Goal: Task Accomplishment & Management: Use online tool/utility

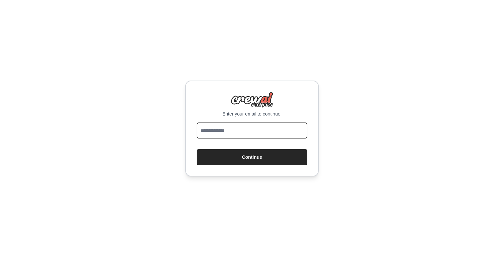
click at [260, 130] on input "email" at bounding box center [252, 131] width 111 height 16
type input "**********"
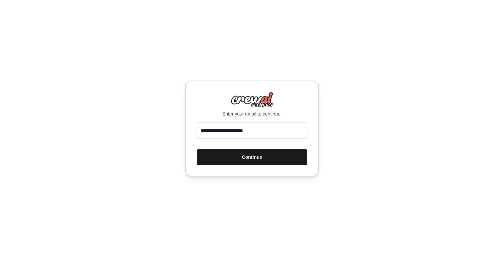
click at [259, 159] on button "Continue" at bounding box center [252, 157] width 111 height 16
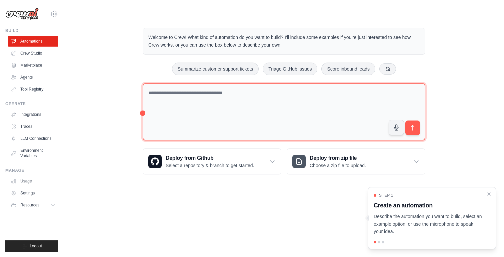
click at [274, 89] on textarea at bounding box center [284, 112] width 283 height 58
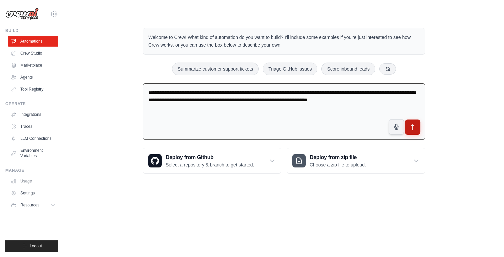
type textarea "**********"
click at [414, 126] on icon "submit" at bounding box center [412, 127] width 7 height 7
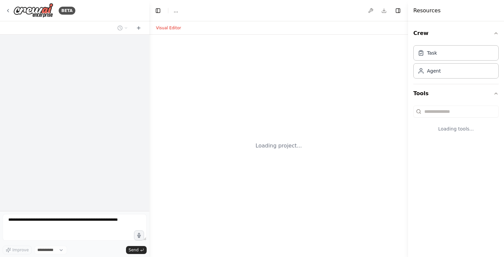
select select "****"
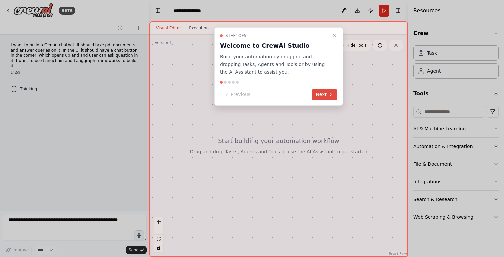
click at [321, 94] on button "Next" at bounding box center [325, 94] width 26 height 11
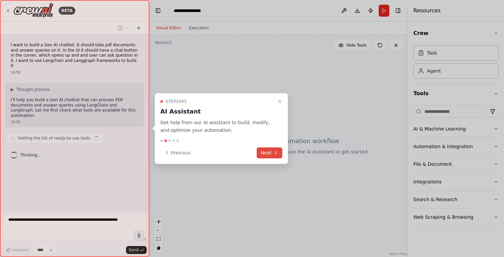
click at [270, 152] on button "Next" at bounding box center [270, 152] width 26 height 11
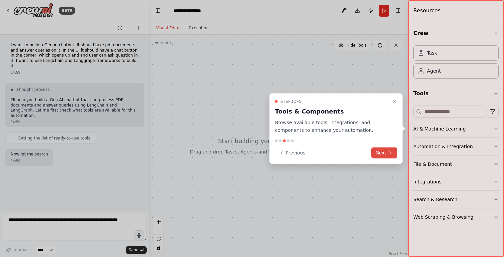
click at [381, 151] on button "Next" at bounding box center [384, 152] width 26 height 11
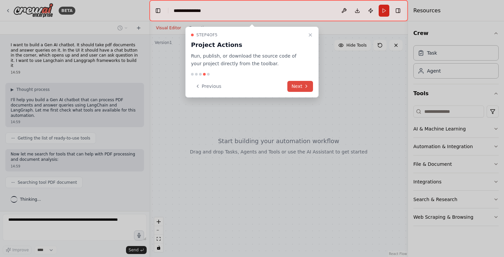
click at [299, 87] on button "Next" at bounding box center [300, 86] width 26 height 11
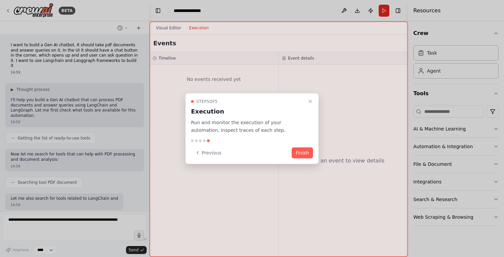
scroll to position [33, 0]
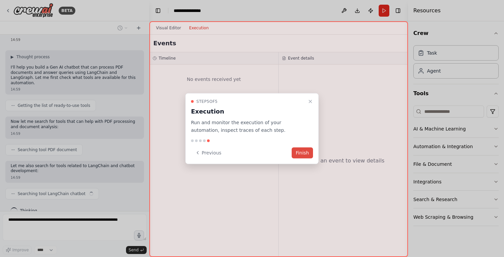
click at [302, 153] on button "Finish" at bounding box center [302, 152] width 21 height 11
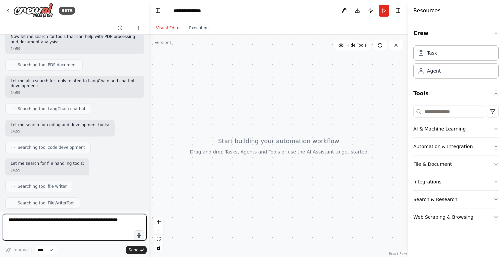
scroll to position [132, 0]
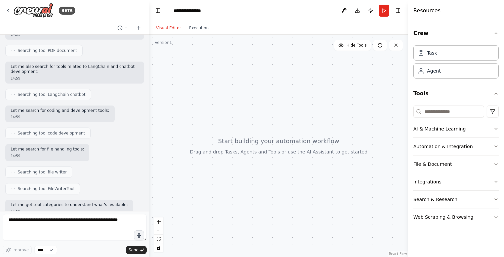
click at [265, 156] on div at bounding box center [278, 146] width 259 height 223
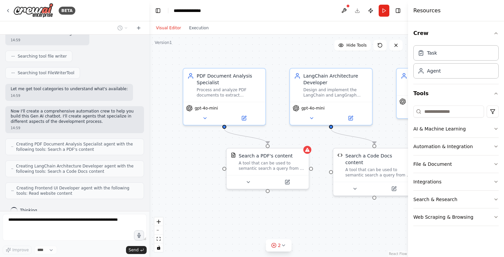
scroll to position [265, 0]
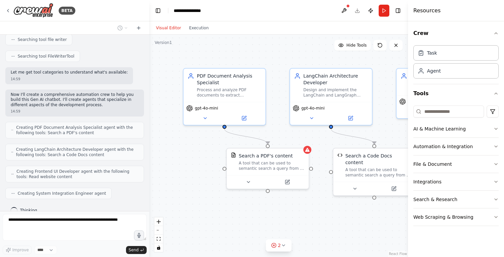
click at [325, 140] on div ".deletable-edge-delete-btn { width: 20px; height: 20px; border: 0px solid #ffff…" at bounding box center [278, 146] width 259 height 223
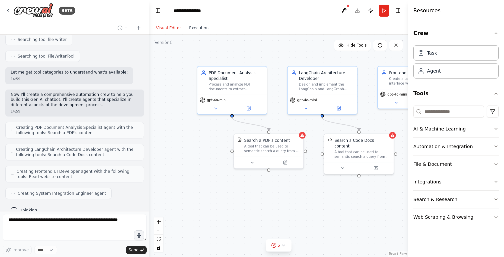
scroll to position [303, 0]
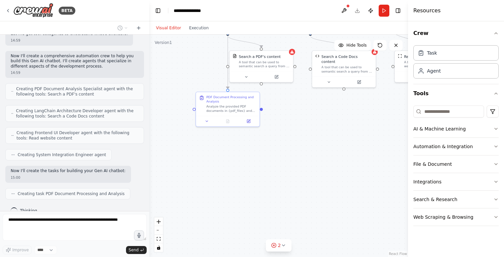
click at [322, 143] on div ".deletable-edge-delete-btn { width: 20px; height: 20px; border: 0px solid #ffff…" at bounding box center [278, 146] width 259 height 223
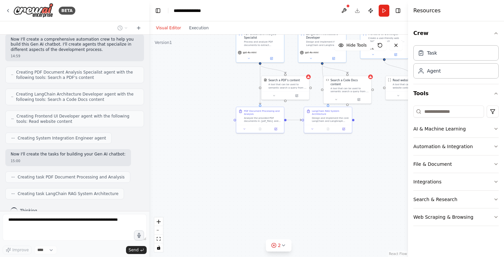
scroll to position [337, 0]
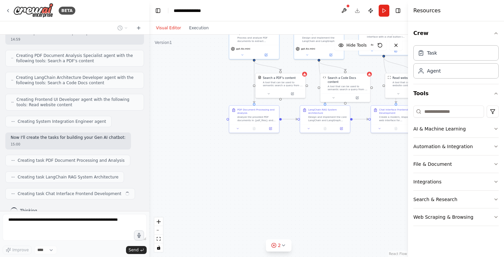
click at [336, 153] on div ".deletable-edge-delete-btn { width: 20px; height: 20px; border: 0px solid #ffff…" at bounding box center [278, 146] width 259 height 223
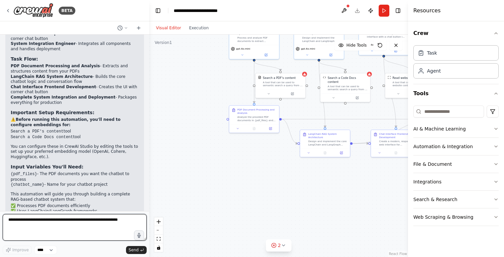
scroll to position [677, 0]
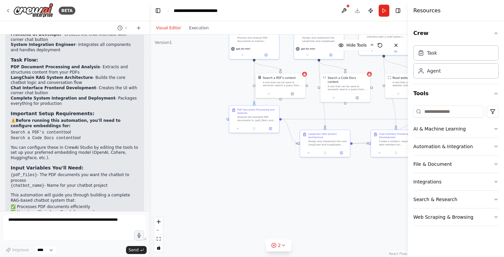
click at [302, 170] on div ".deletable-edge-delete-btn { width: 20px; height: 20px; border: 0px solid #ffff…" at bounding box center [278, 146] width 259 height 223
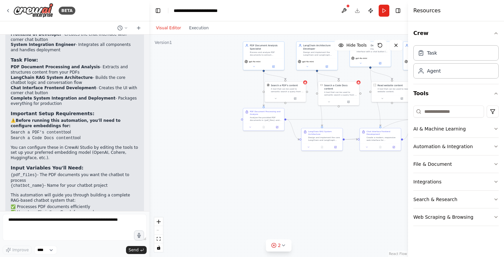
click at [344, 178] on div ".deletable-edge-delete-btn { width: 20px; height: 20px; border: 0px solid #ffff…" at bounding box center [278, 146] width 259 height 223
click at [198, 96] on div ".deletable-edge-delete-btn { width: 20px; height: 20px; border: 0px solid #ffff…" at bounding box center [278, 146] width 259 height 223
click at [272, 54] on div "Process and analyze PDF documents to extract meaningful content and create sear…" at bounding box center [266, 52] width 32 height 5
click at [274, 65] on icon at bounding box center [273, 66] width 3 height 3
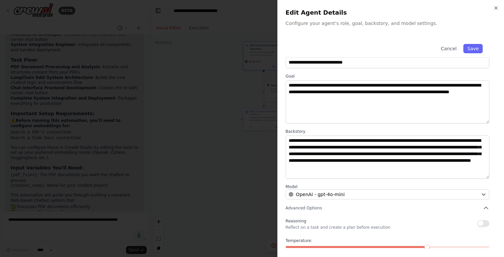
scroll to position [0, 0]
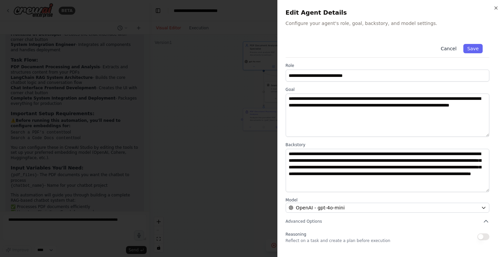
click at [451, 50] on button "Cancel" at bounding box center [449, 48] width 24 height 9
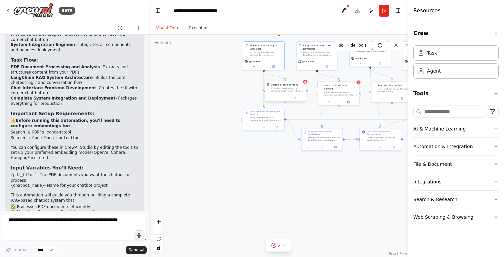
click at [289, 90] on div "A tool that can be used to semantic search a query from a PDF's content." at bounding box center [287, 89] width 33 height 5
click at [295, 97] on icon at bounding box center [295, 98] width 2 height 2
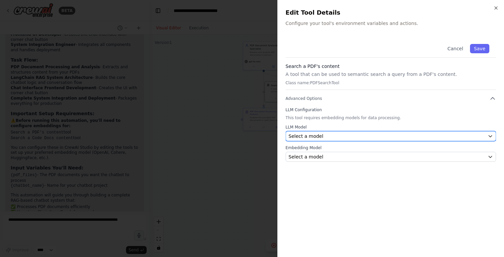
click at [338, 136] on div "Select a model" at bounding box center [387, 136] width 196 height 7
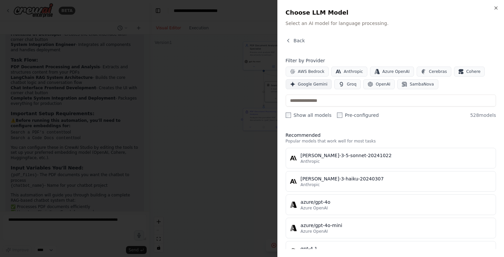
click at [303, 85] on span "Google Gemini" at bounding box center [313, 84] width 30 height 5
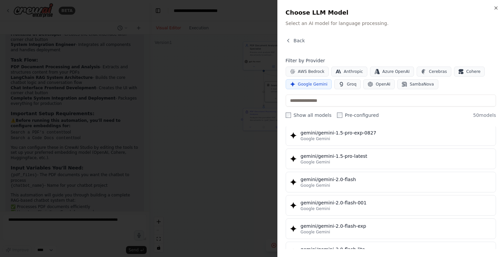
scroll to position [304, 0]
click at [337, 178] on div "gemini/gemini-2.0-flash" at bounding box center [396, 178] width 191 height 7
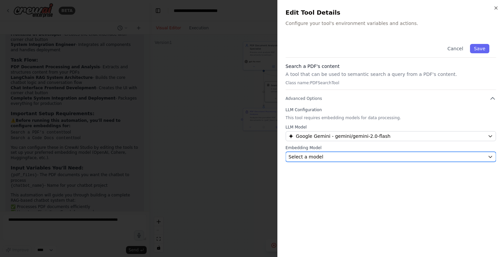
click at [348, 156] on div "Select a model" at bounding box center [387, 157] width 196 height 7
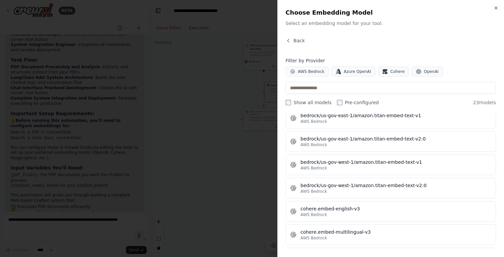
scroll to position [0, 0]
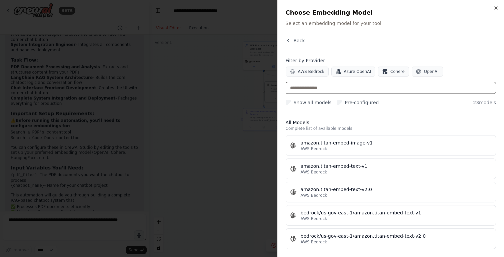
click at [331, 88] on input "text" at bounding box center [391, 88] width 210 height 12
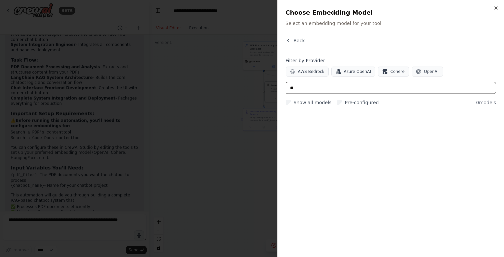
type input "*"
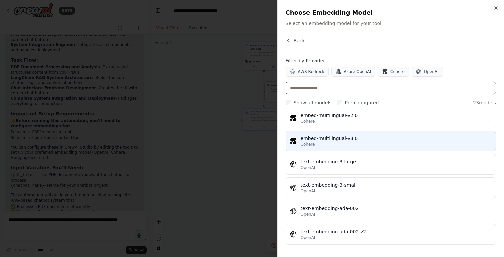
scroll to position [425, 0]
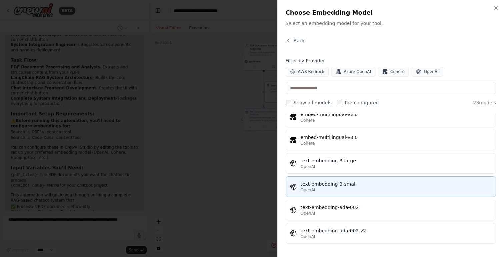
click at [332, 180] on button "text-embedding-3-small OpenAI" at bounding box center [391, 187] width 210 height 21
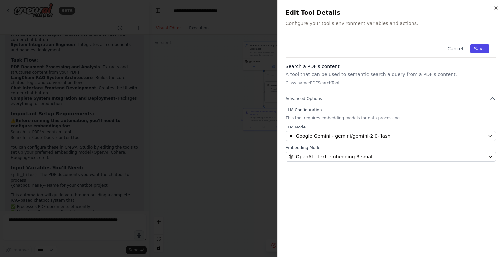
click at [476, 48] on button "Save" at bounding box center [479, 48] width 19 height 9
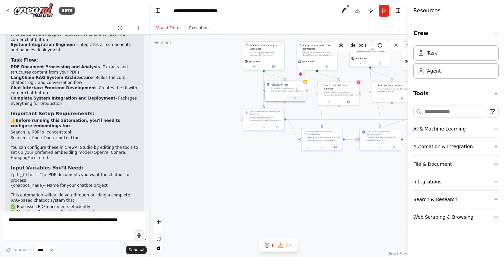
click at [297, 98] on button at bounding box center [295, 98] width 19 height 4
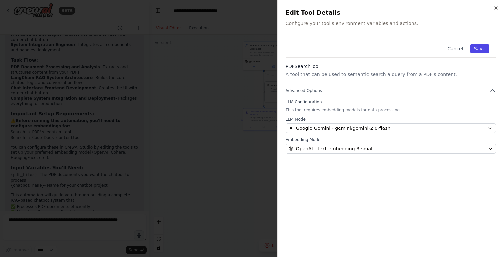
click at [483, 46] on button "Save" at bounding box center [479, 48] width 19 height 9
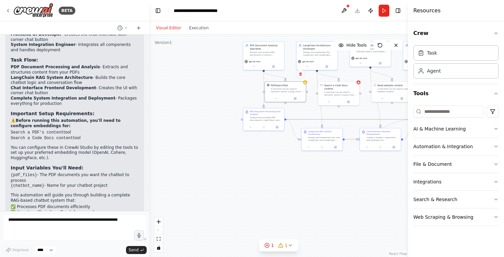
click at [352, 120] on icon "Edge from d5b3ba46-c95f-4b9d-8eda-6482127bf8fd to f7e3bd0d-ee70-4132-9bed-c7a9b…" at bounding box center [351, 120] width 130 height 0
click at [343, 182] on div ".deletable-edge-delete-btn { width: 20px; height: 20px; border: 0px solid #ffff…" at bounding box center [278, 146] width 259 height 223
click at [393, 47] on icon at bounding box center [395, 45] width 5 height 5
click at [397, 45] on icon at bounding box center [395, 45] width 5 height 5
click at [197, 28] on button "Execution" at bounding box center [199, 28] width 28 height 8
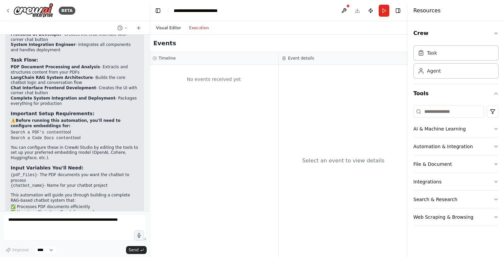
click at [165, 27] on button "Visual Editor" at bounding box center [168, 28] width 33 height 8
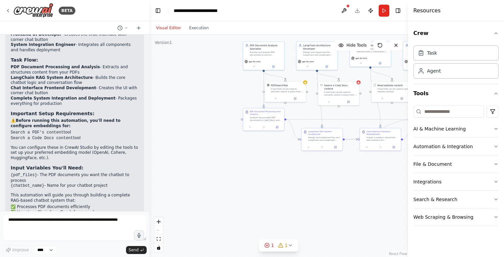
click at [406, 52] on button "Toggle Sidebar" at bounding box center [407, 128] width 5 height 257
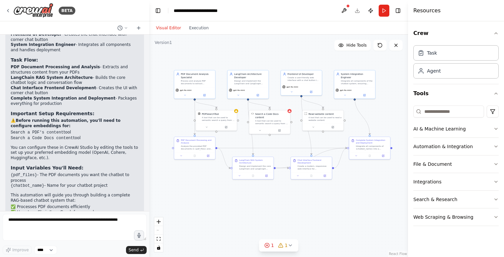
drag, startPoint x: 370, startPoint y: 180, endPoint x: 301, endPoint y: 209, distance: 74.7
click at [301, 209] on div ".deletable-edge-delete-btn { width: 20px; height: 20px; border: 0px solid #ffff…" at bounding box center [278, 146] width 259 height 223
click at [364, 94] on icon at bounding box center [364, 95] width 2 height 2
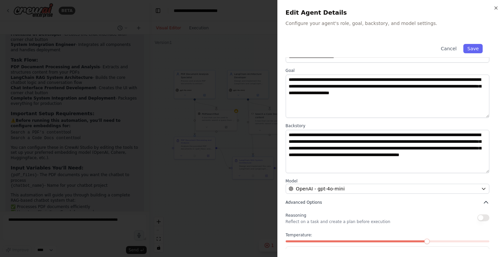
scroll to position [0, 0]
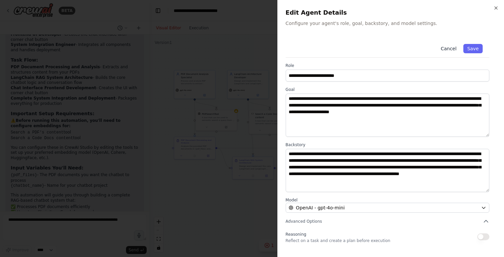
click at [450, 46] on button "Cancel" at bounding box center [449, 48] width 24 height 9
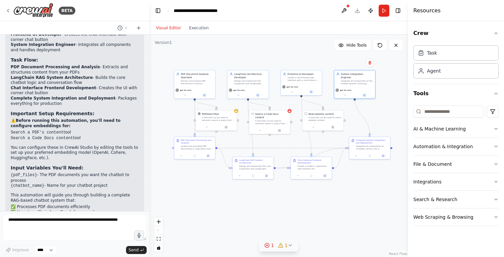
click at [283, 244] on div "1" at bounding box center [283, 245] width 10 height 7
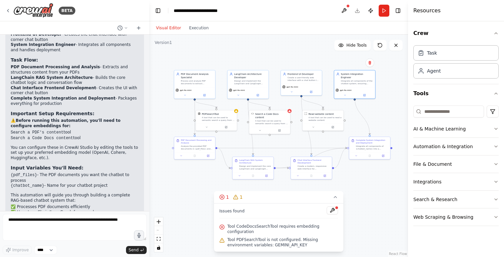
click at [241, 229] on span "Tool CodeDocsSearchTool requires embedding configuration" at bounding box center [282, 229] width 111 height 11
click at [330, 210] on button at bounding box center [332, 211] width 11 height 8
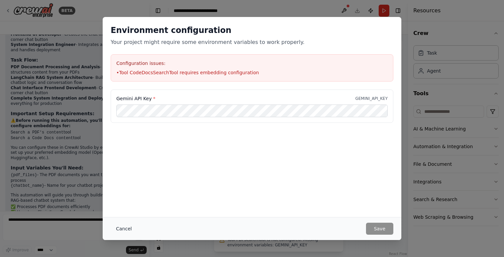
click at [120, 227] on button "Cancel" at bounding box center [124, 229] width 26 height 12
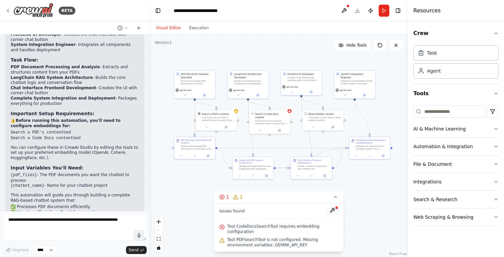
click at [277, 242] on span "Tool PDFSearchTool is not configured. Missing environment variables: GEMINI_API…" at bounding box center [282, 242] width 111 height 11
click at [286, 232] on span "Tool CodeDocsSearchTool requires embedding configuration" at bounding box center [282, 229] width 111 height 11
click at [310, 218] on div "Issues found" at bounding box center [278, 213] width 119 height 12
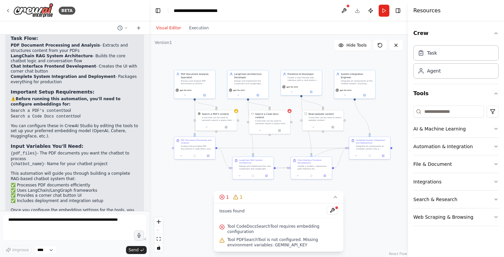
scroll to position [709, 0]
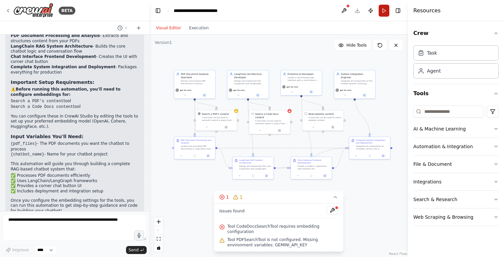
click at [384, 5] on button "Run" at bounding box center [384, 11] width 11 height 12
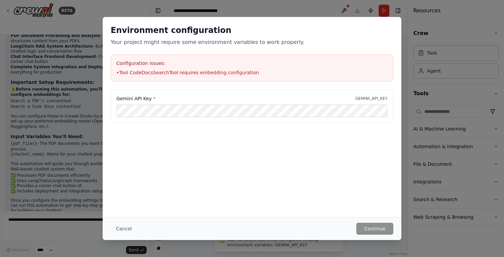
click at [369, 98] on p "GEMINI_API_KEY" at bounding box center [371, 98] width 32 height 5
click at [120, 229] on button "Cancel" at bounding box center [124, 229] width 26 height 12
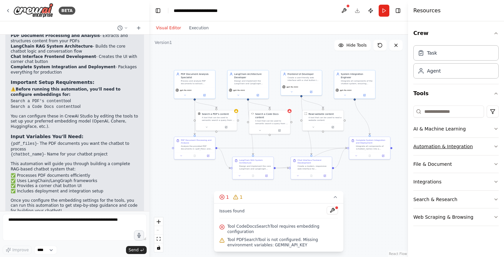
click at [435, 147] on button "Automation & Integration" at bounding box center [455, 146] width 85 height 17
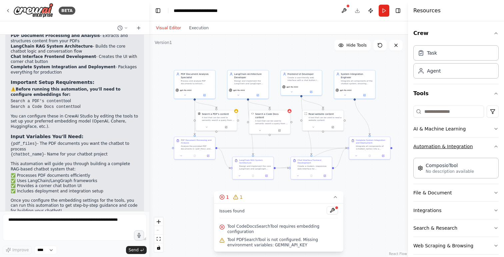
click at [435, 147] on button "Automation & Integration" at bounding box center [455, 146] width 85 height 17
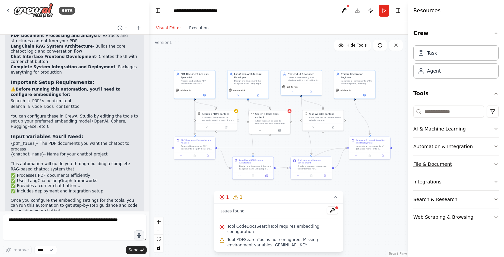
click at [440, 163] on button "File & Document" at bounding box center [455, 164] width 85 height 17
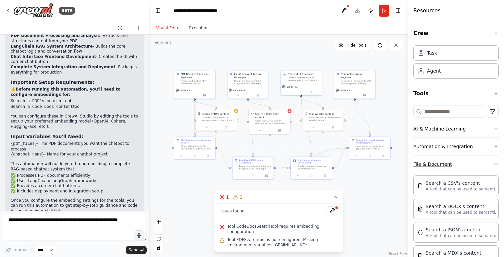
click at [440, 163] on button "File & Document" at bounding box center [455, 164] width 85 height 17
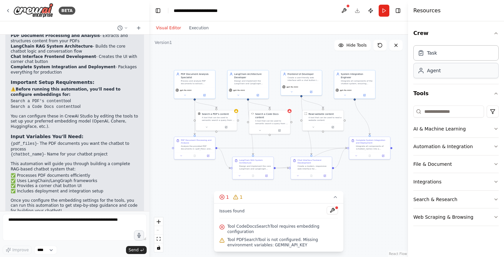
click at [423, 72] on icon at bounding box center [421, 73] width 4 height 2
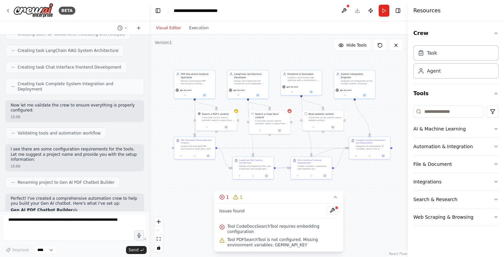
scroll to position [467, 0]
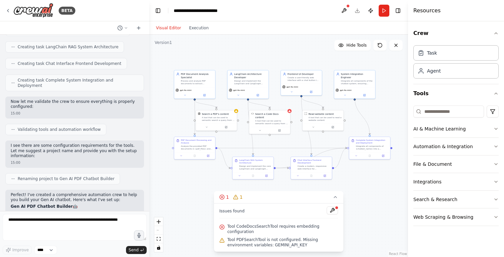
click at [73, 61] on span "Creating task Chat Interface Frontend Development" at bounding box center [70, 63] width 104 height 5
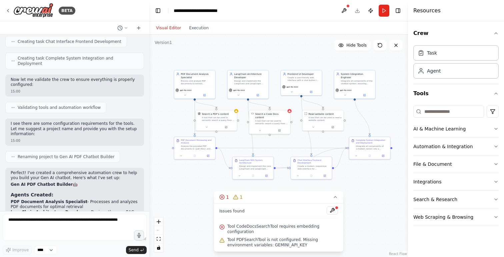
scroll to position [490, 0]
click at [351, 86] on div "gpt-4o-mini" at bounding box center [354, 92] width 41 height 12
click at [283, 119] on div "A tool that can be used to semantic search a query from a Code Docs content." at bounding box center [271, 121] width 33 height 5
click at [221, 118] on div "A tool that can be used to semantic search a query from a PDF's content." at bounding box center [218, 118] width 33 height 5
click at [261, 120] on div "A tool that can be used to semantic search a query from a Code Docs content." at bounding box center [271, 121] width 33 height 5
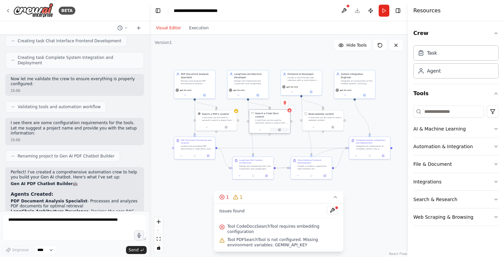
click at [280, 129] on icon at bounding box center [280, 130] width 2 height 2
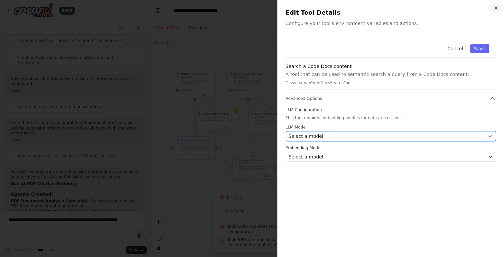
click at [320, 136] on span "Select a model" at bounding box center [306, 136] width 35 height 7
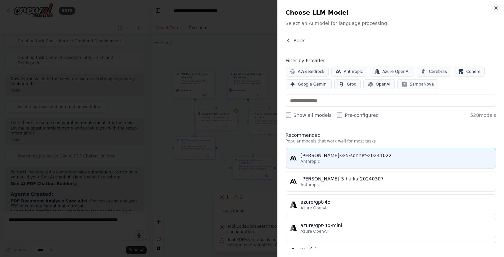
click at [324, 161] on div "Anthropic" at bounding box center [396, 161] width 191 height 5
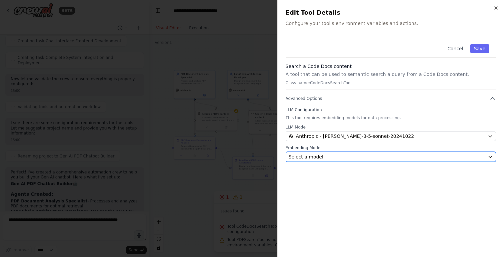
click at [332, 155] on div "Select a model" at bounding box center [387, 157] width 196 height 7
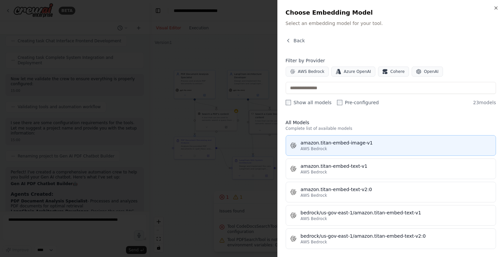
click at [328, 146] on div "amazon.titan-embed-image-v1" at bounding box center [396, 143] width 191 height 7
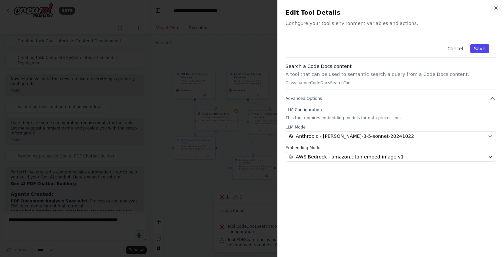
click at [482, 50] on button "Save" at bounding box center [479, 48] width 19 height 9
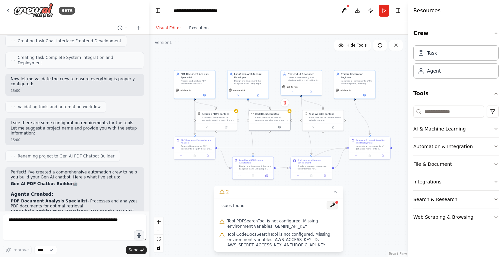
click at [333, 205] on button at bounding box center [332, 205] width 11 height 8
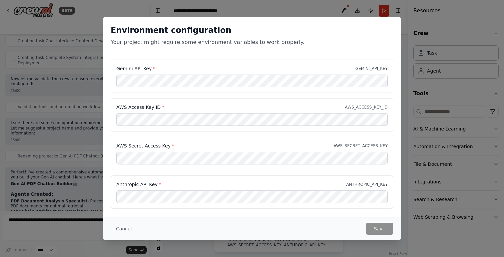
click at [80, 7] on div "Environment configuration Your project might require some environment variables…" at bounding box center [252, 128] width 504 height 257
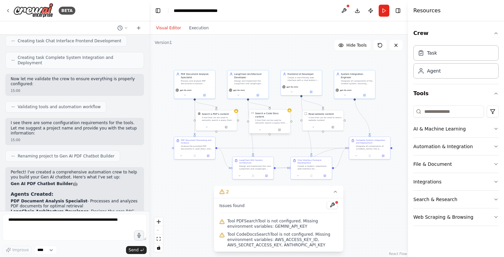
click at [267, 119] on div "A tool that can be used to semantic search a query from a Code Docs content." at bounding box center [271, 121] width 33 height 5
click at [281, 128] on button at bounding box center [279, 130] width 19 height 4
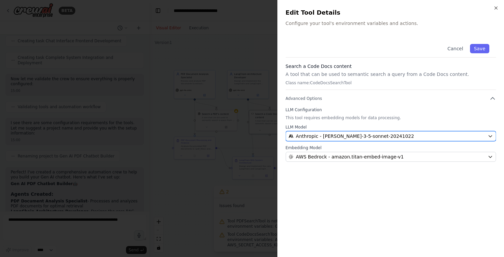
click at [343, 137] on span "Anthropic - [PERSON_NAME]-3-5-sonnet-20241022" at bounding box center [355, 136] width 118 height 7
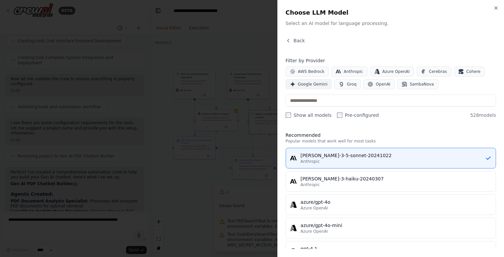
click at [307, 87] on button "Google Gemini" at bounding box center [309, 84] width 46 height 10
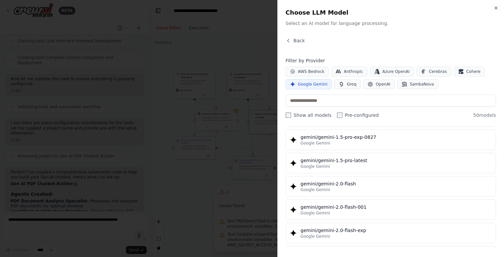
scroll to position [299, 0]
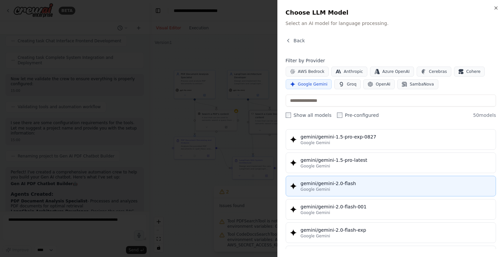
click at [342, 187] on div "Google Gemini" at bounding box center [396, 189] width 191 height 5
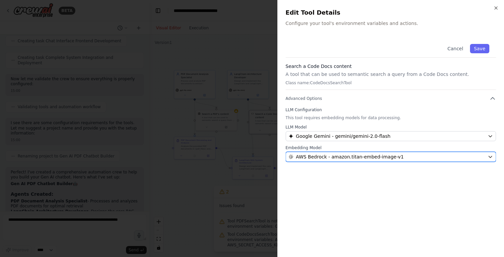
click at [315, 156] on span "AWS Bedrock - amazon.titan-embed-image-v1" at bounding box center [350, 157] width 108 height 7
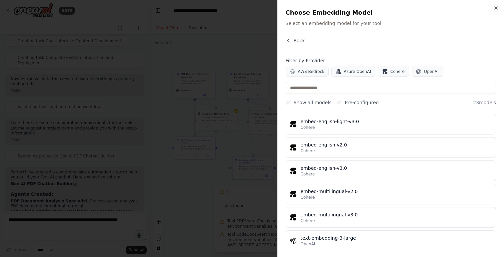
scroll to position [425, 0]
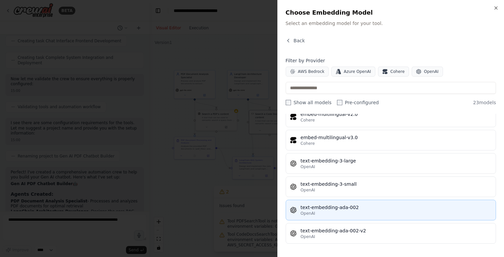
click at [345, 207] on div "text-embedding-ada-002" at bounding box center [396, 207] width 191 height 7
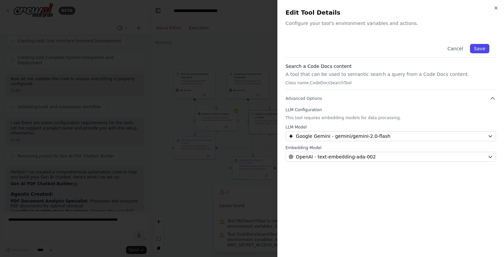
click at [477, 50] on button "Save" at bounding box center [479, 48] width 19 height 9
